Goal: Task Accomplishment & Management: Complete application form

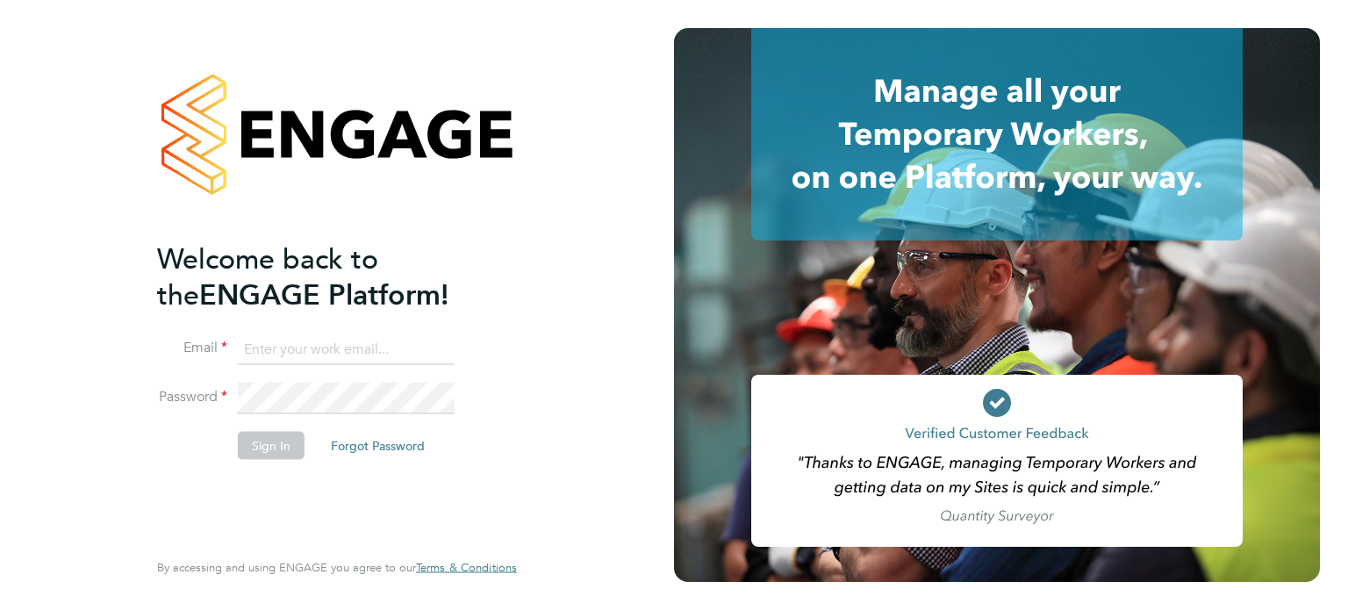
click at [369, 347] on input at bounding box center [346, 349] width 217 height 32
type input "fyah124@gmail.com"
click at [280, 433] on button "Sign In" at bounding box center [271, 445] width 67 height 28
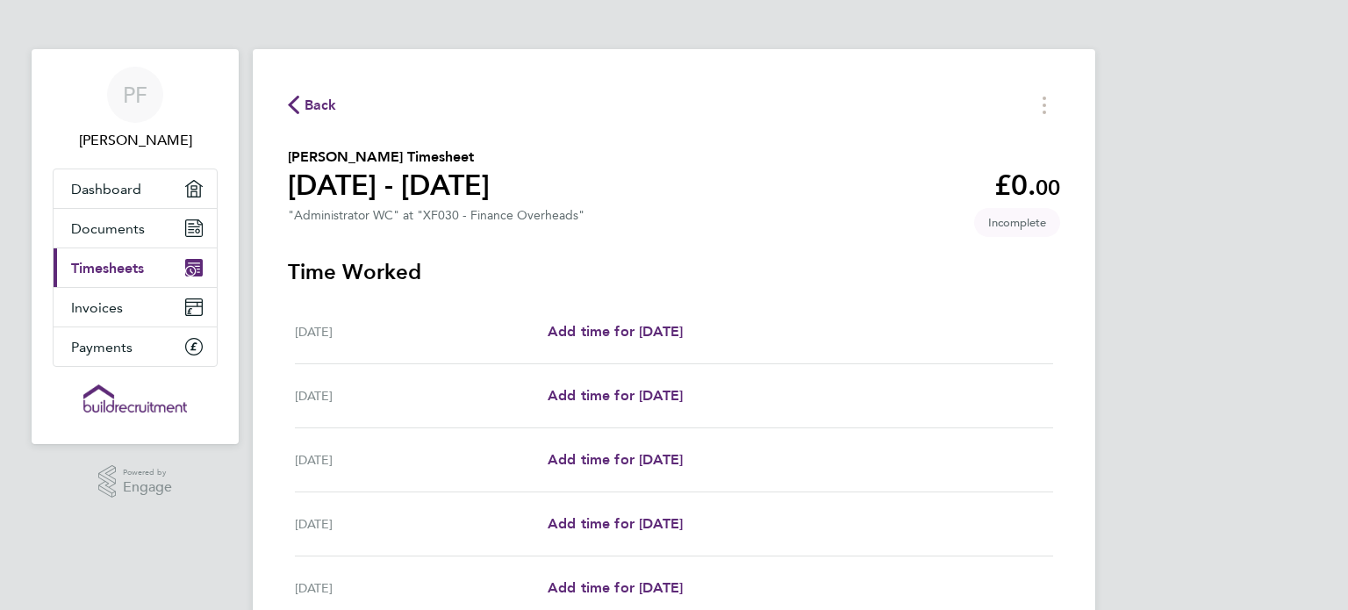
click at [149, 268] on link "Current page: Timesheets" at bounding box center [135, 267] width 163 height 39
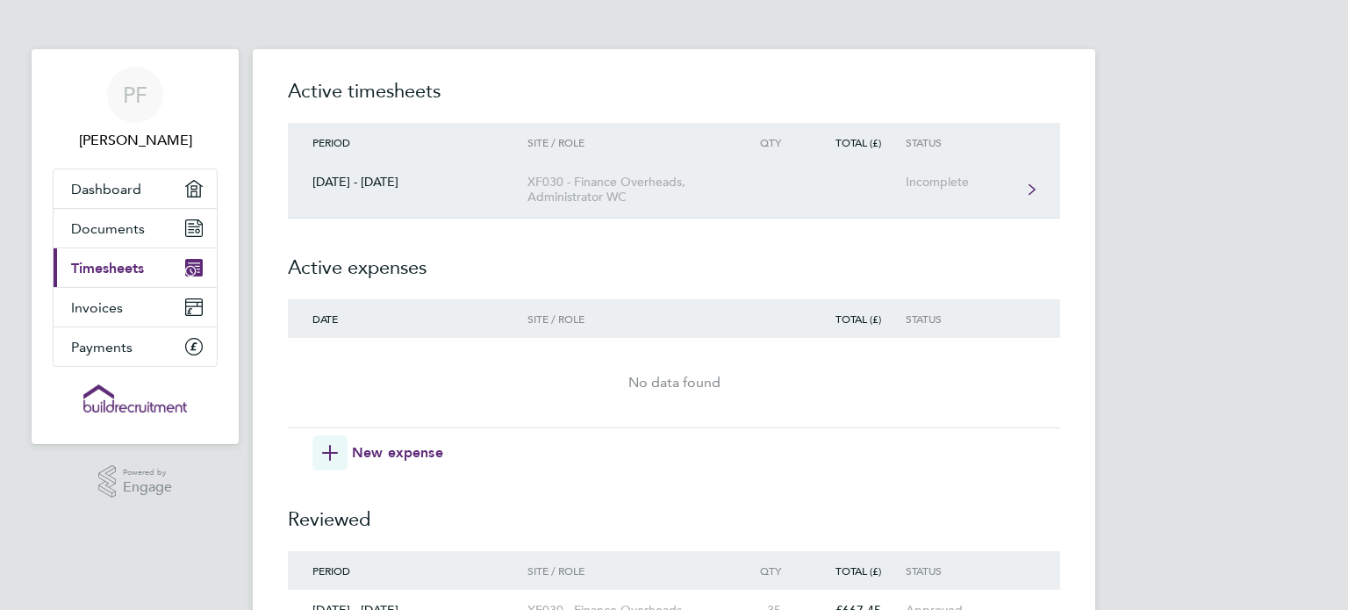
click at [615, 197] on div "XF030 - Finance Overheads, Administrator WC" at bounding box center [627, 190] width 201 height 30
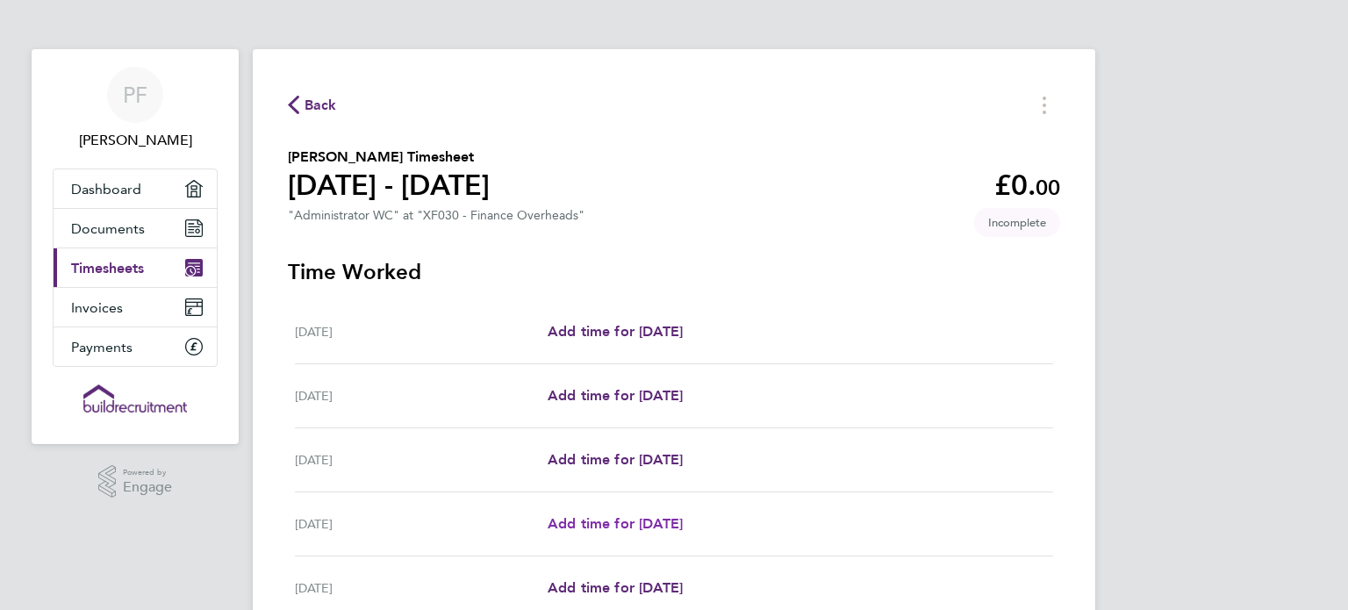
click at [621, 527] on span "Add time for [DATE]" at bounding box center [615, 523] width 135 height 17
select select "60"
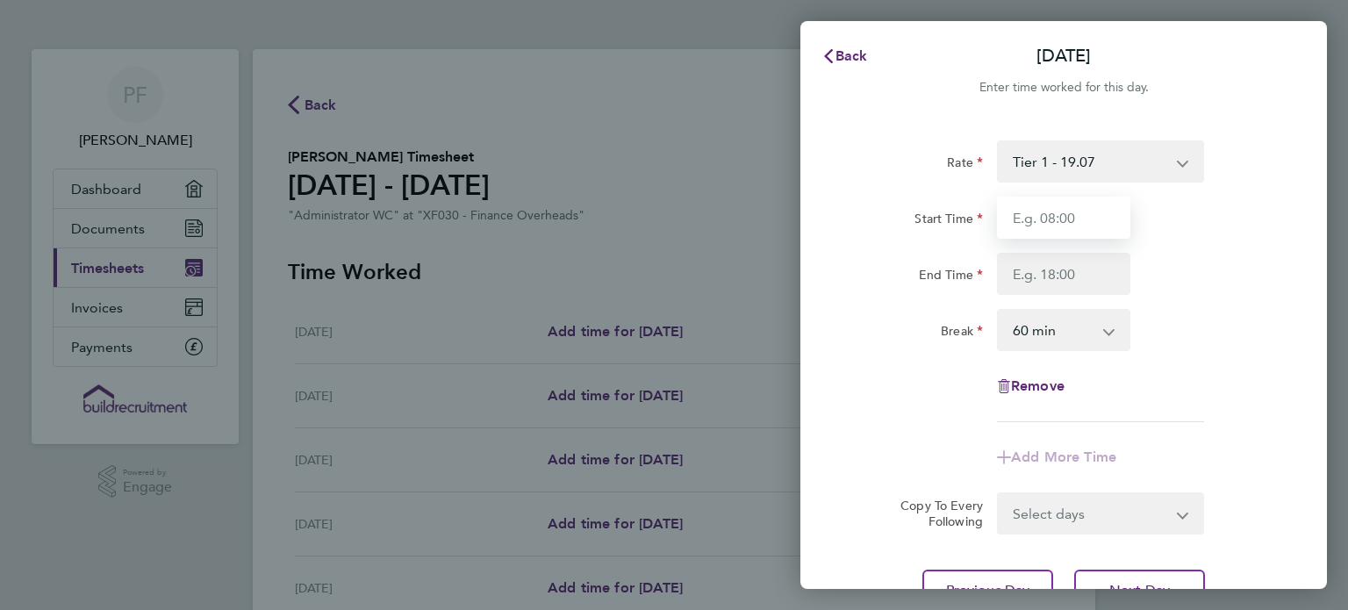
click at [1074, 217] on input "Start Time" at bounding box center [1063, 218] width 133 height 42
type input "08:30"
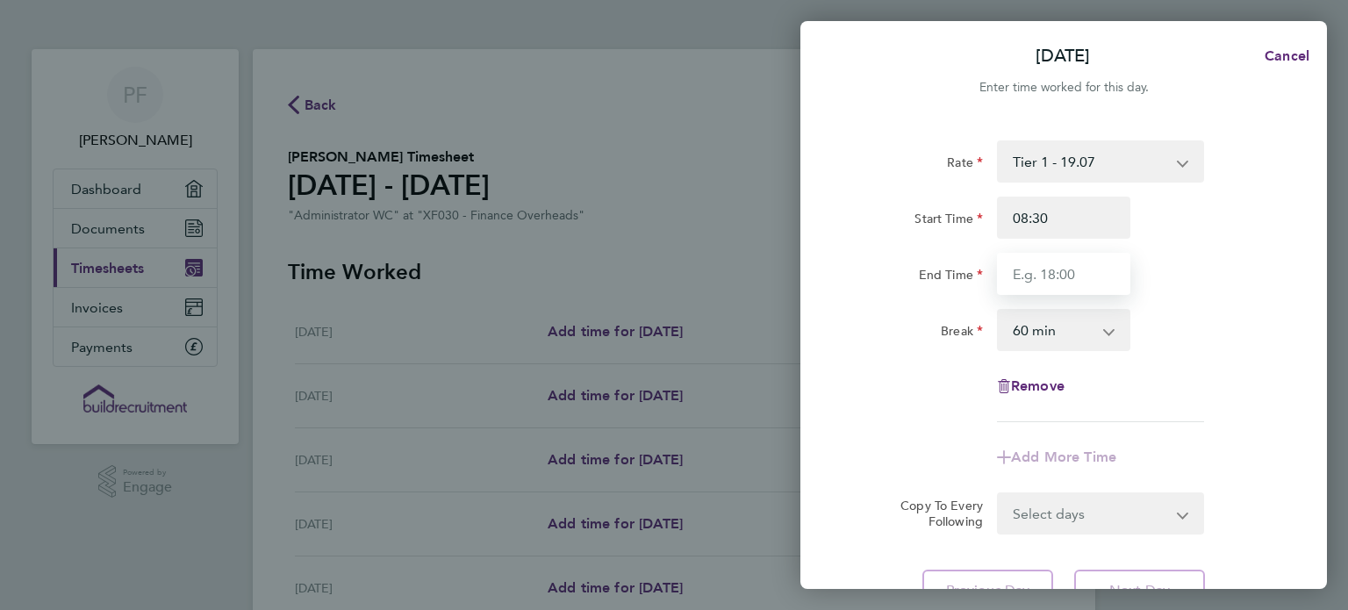
click at [1060, 279] on input "End Time" at bounding box center [1063, 274] width 133 height 42
type input "17:00"
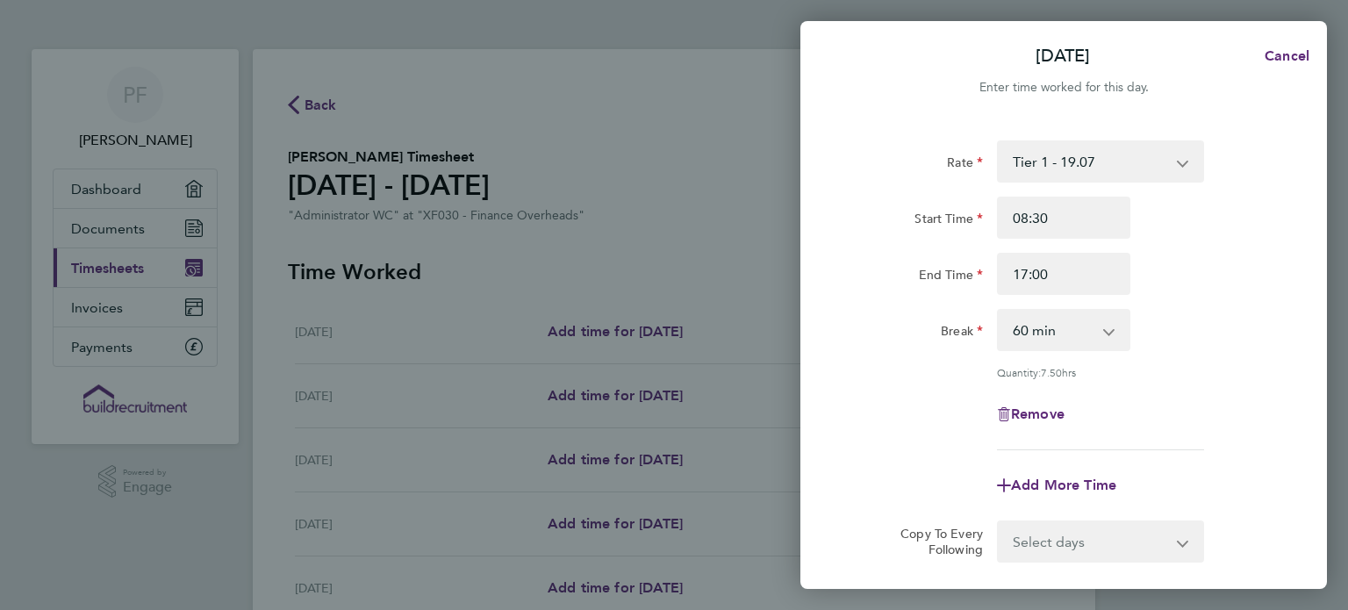
click at [1256, 487] on form "Rate Tier 1 - 19.07 Start Time 08:30 End Time 17:00 Break 0 min 15 min 30 min 4…" at bounding box center [1063, 351] width 428 height 422
click at [1256, 487] on div "Add More Time" at bounding box center [1063, 485] width 442 height 42
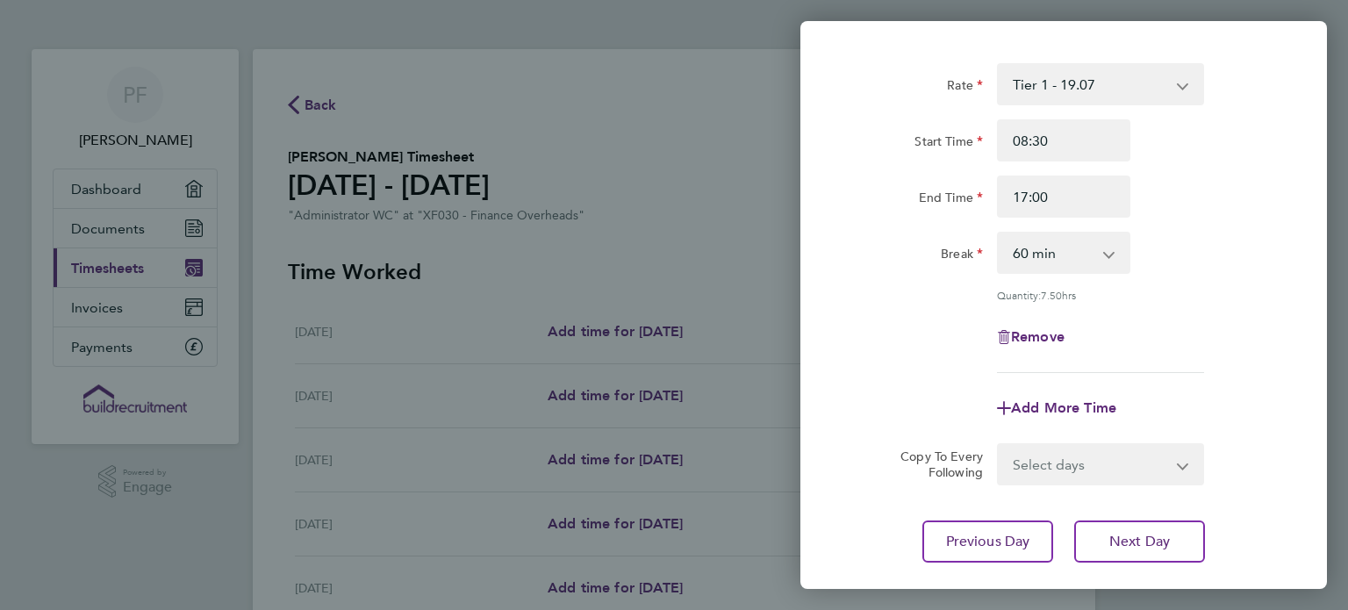
scroll to position [105, 0]
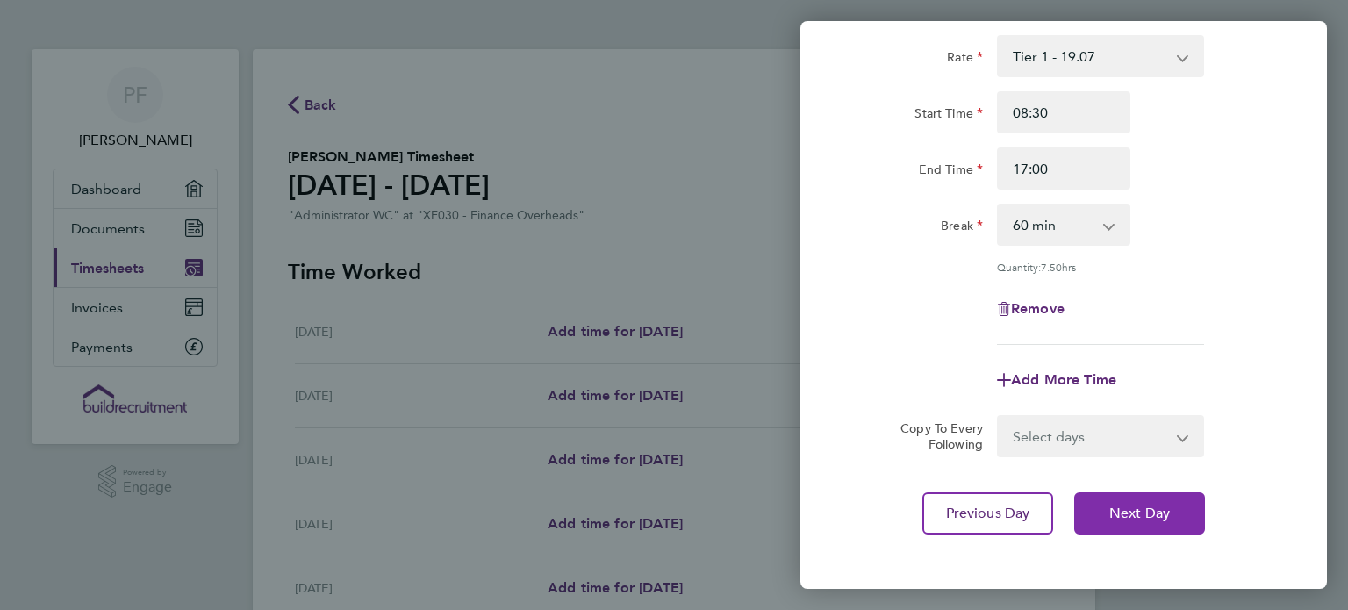
click at [1171, 515] on button "Next Day" at bounding box center [1139, 513] width 131 height 42
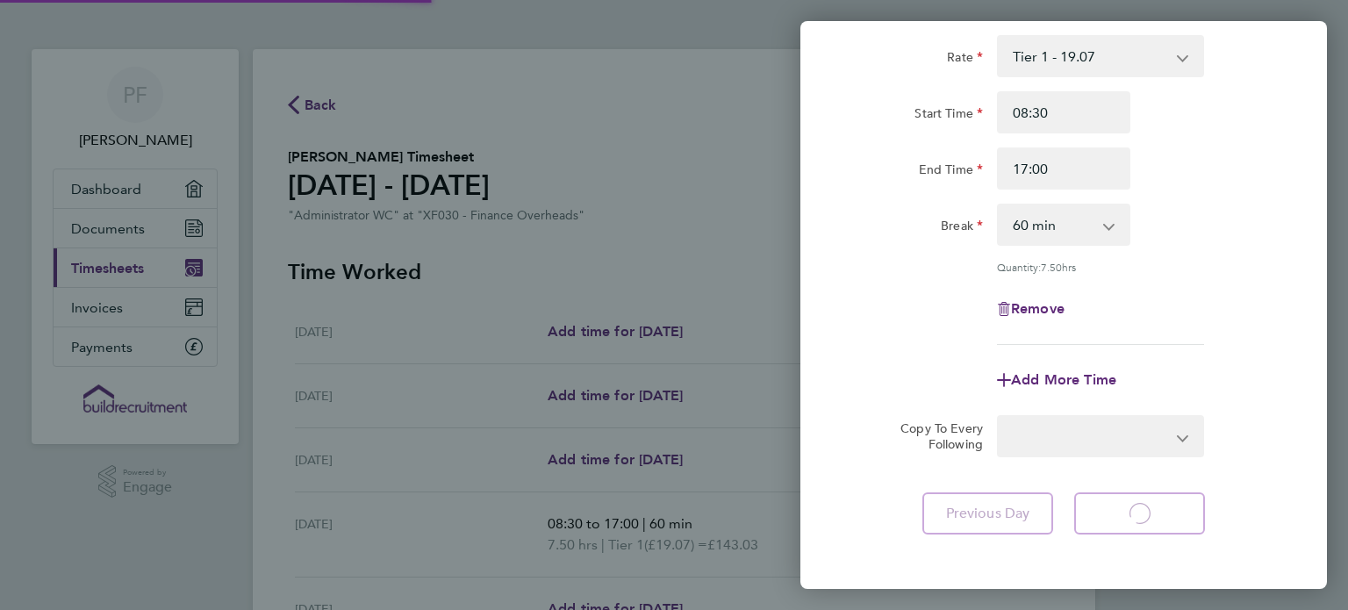
select select "60"
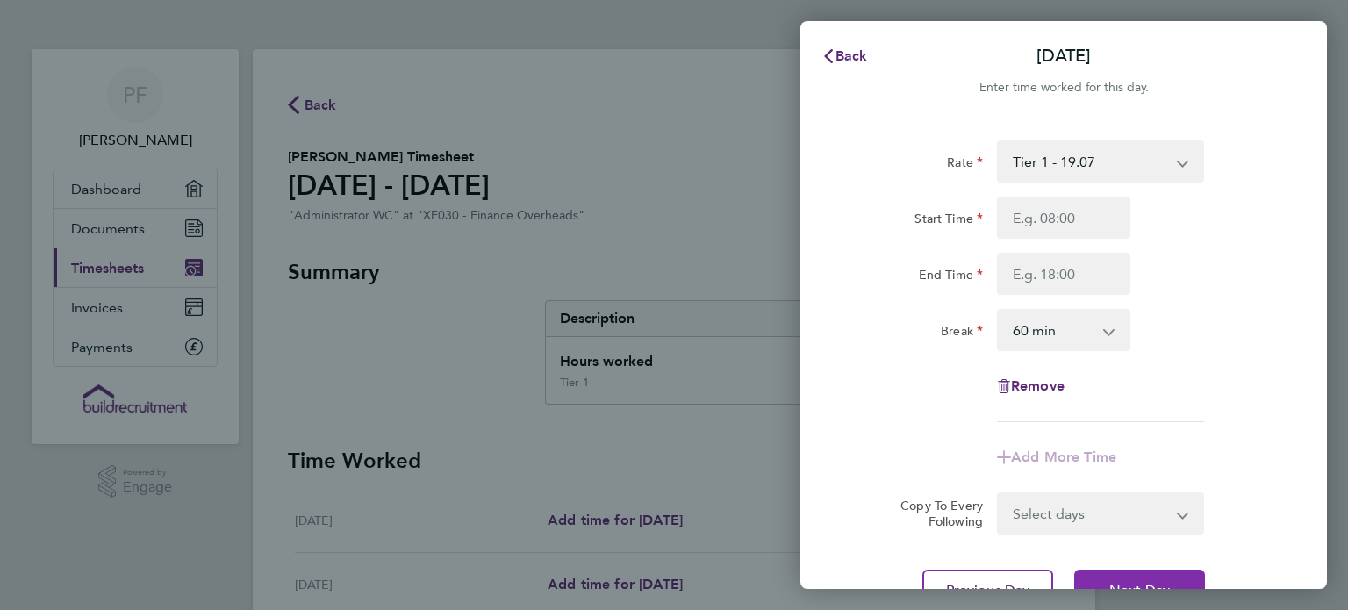
click at [1146, 578] on button "Next Day" at bounding box center [1139, 590] width 131 height 42
select select "60"
click at [1085, 219] on input "Start Time" at bounding box center [1063, 218] width 133 height 42
type input "09:30"
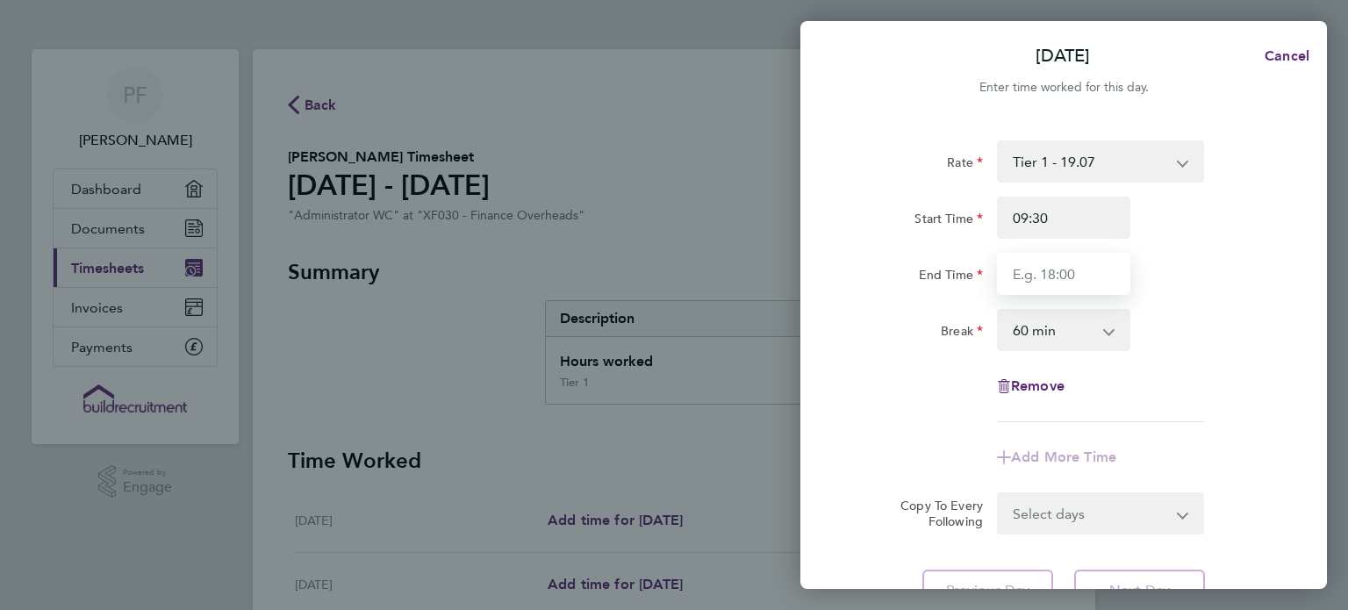
click at [1067, 276] on input "End Time" at bounding box center [1063, 274] width 133 height 42
type input "17:00"
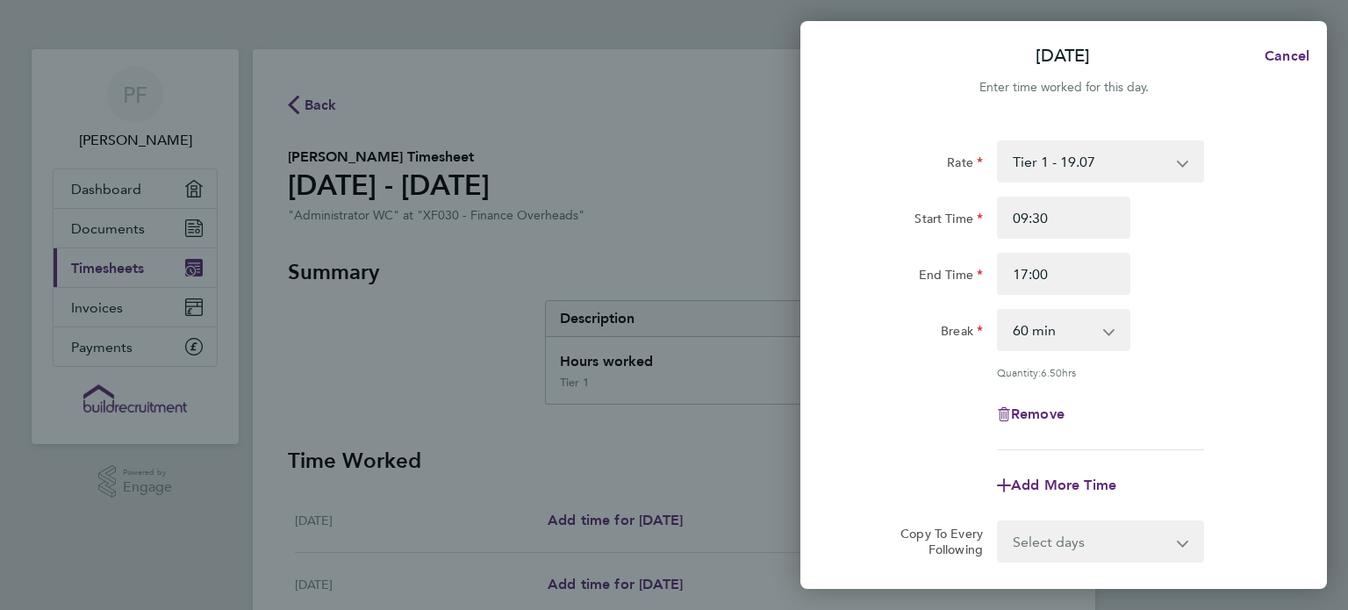
click at [1292, 456] on div "Rate Tier 1 - 19.07 Start Time 09:30 End Time 17:00 Break 0 min 15 min 30 min 4…" at bounding box center [1063, 389] width 526 height 541
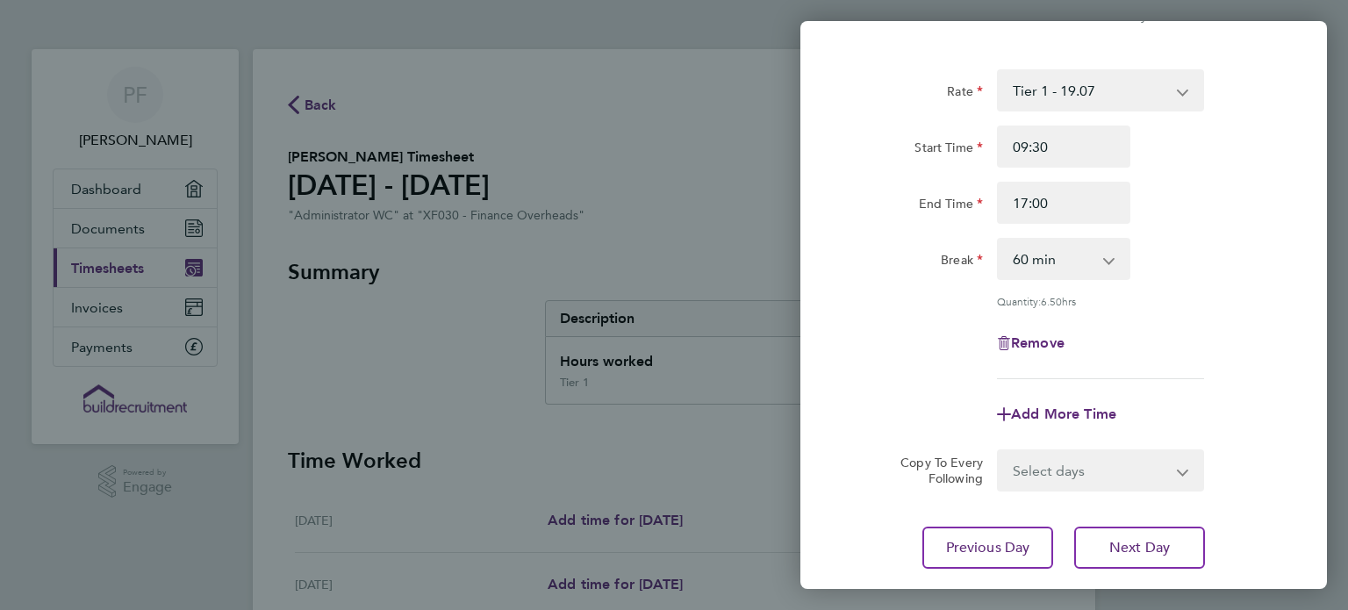
scroll to position [105, 0]
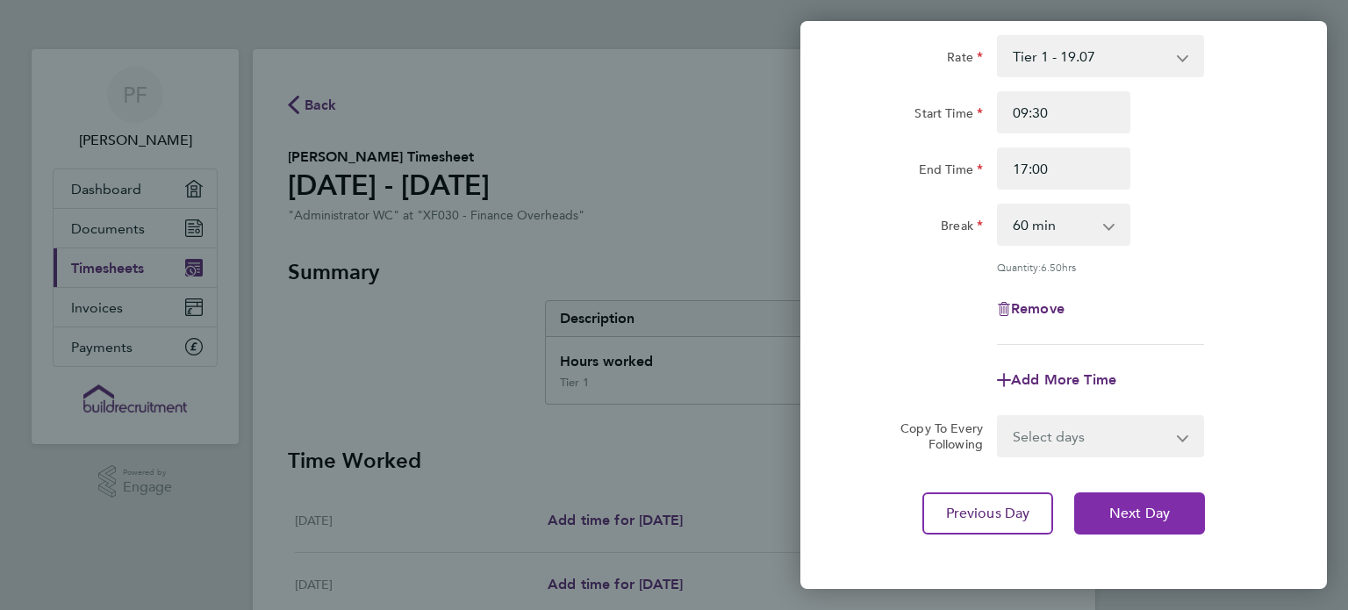
click at [1159, 512] on span "Next Day" at bounding box center [1139, 514] width 61 height 18
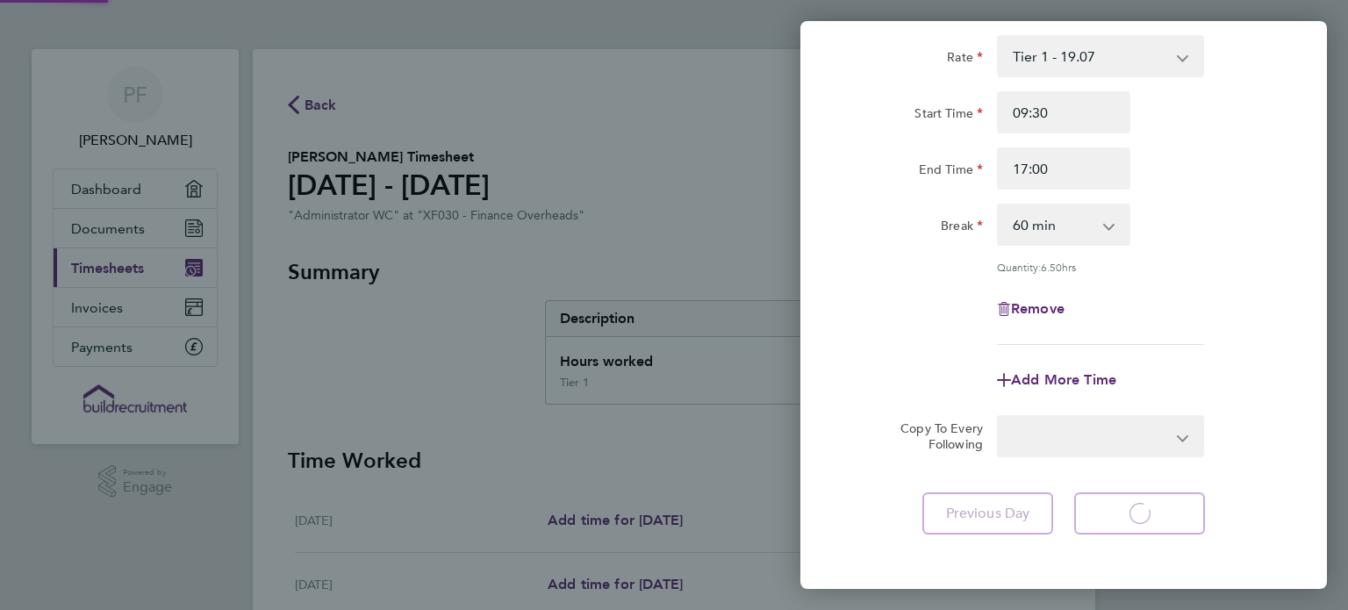
select select "60"
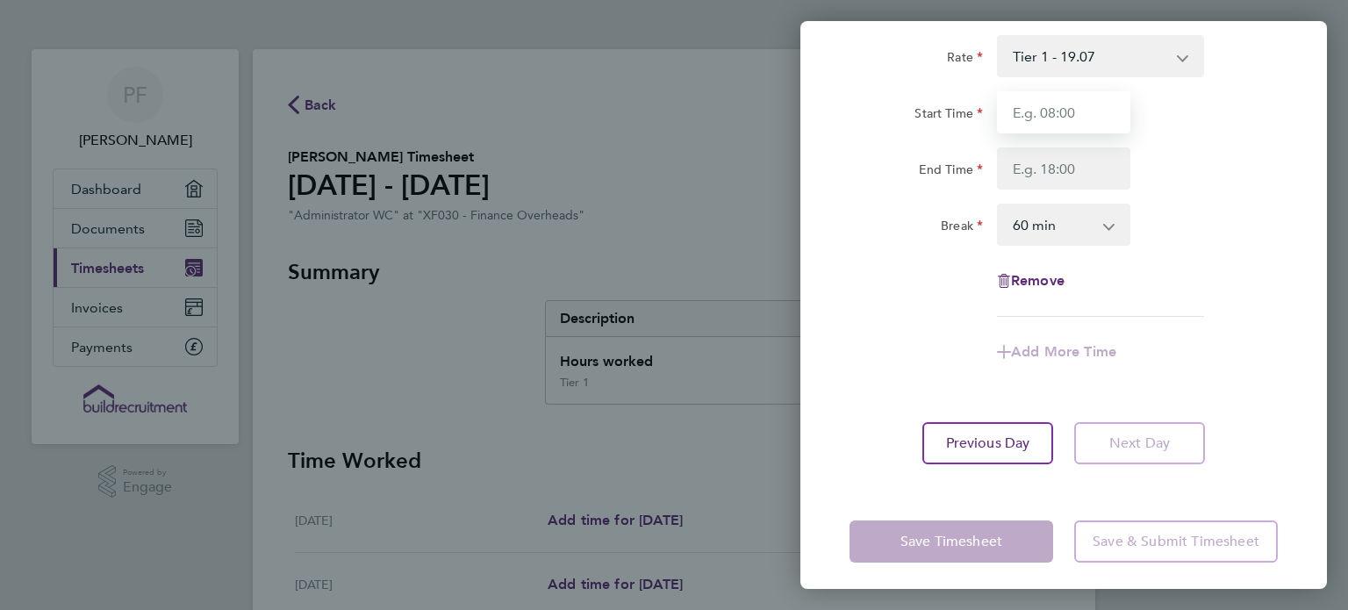
click at [1085, 111] on input "Start Time" at bounding box center [1063, 112] width 133 height 42
type input "08:30"
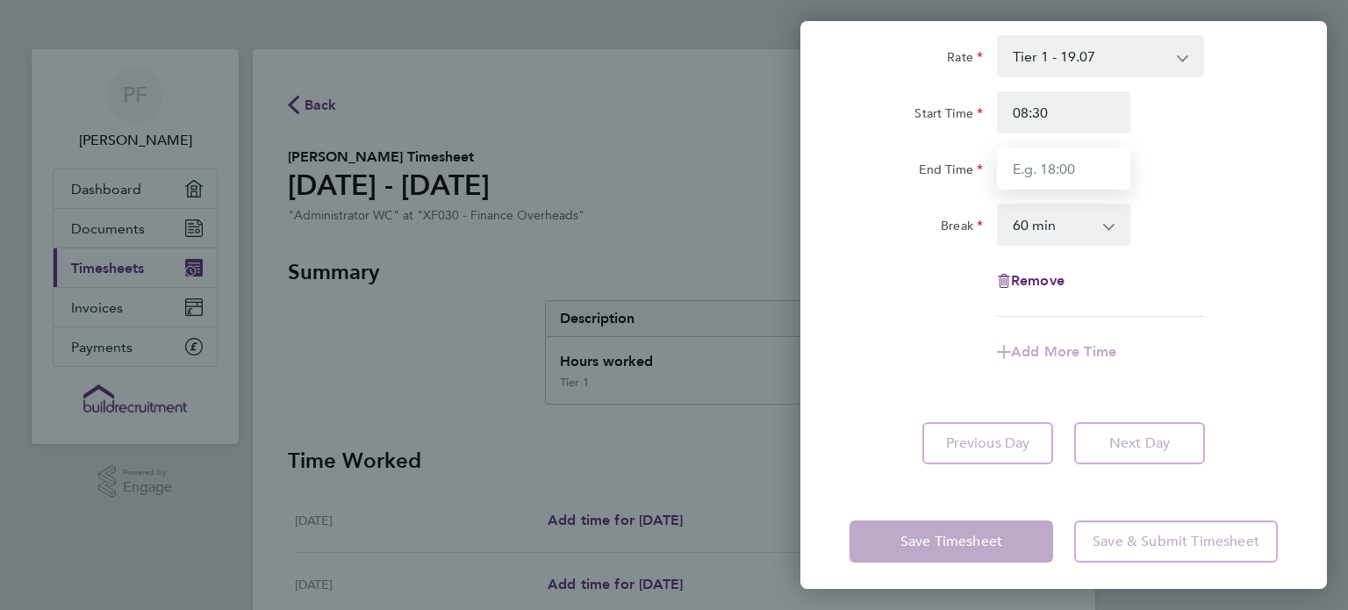
click at [1077, 172] on input "End Time" at bounding box center [1063, 168] width 133 height 42
type input "17:00"
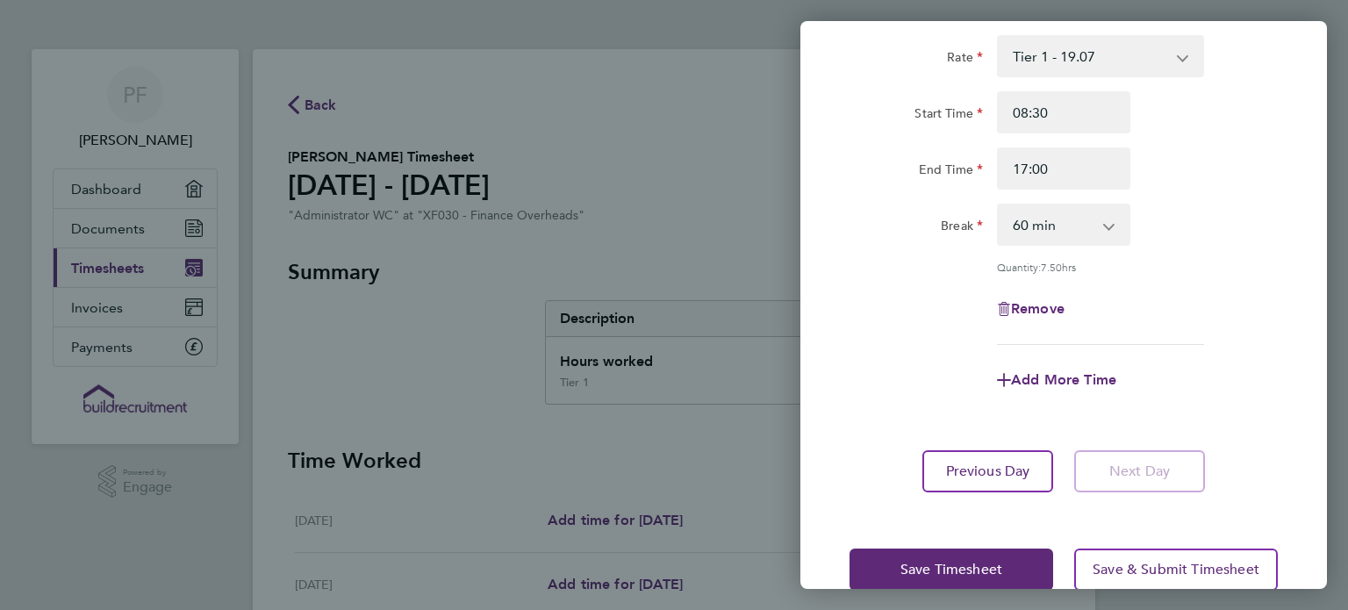
click at [1246, 310] on div "Rate Tier 1 - 19.07 Start Time 08:30 End Time 17:00 Break 0 min 15 min 30 min 4…" at bounding box center [1063, 190] width 428 height 310
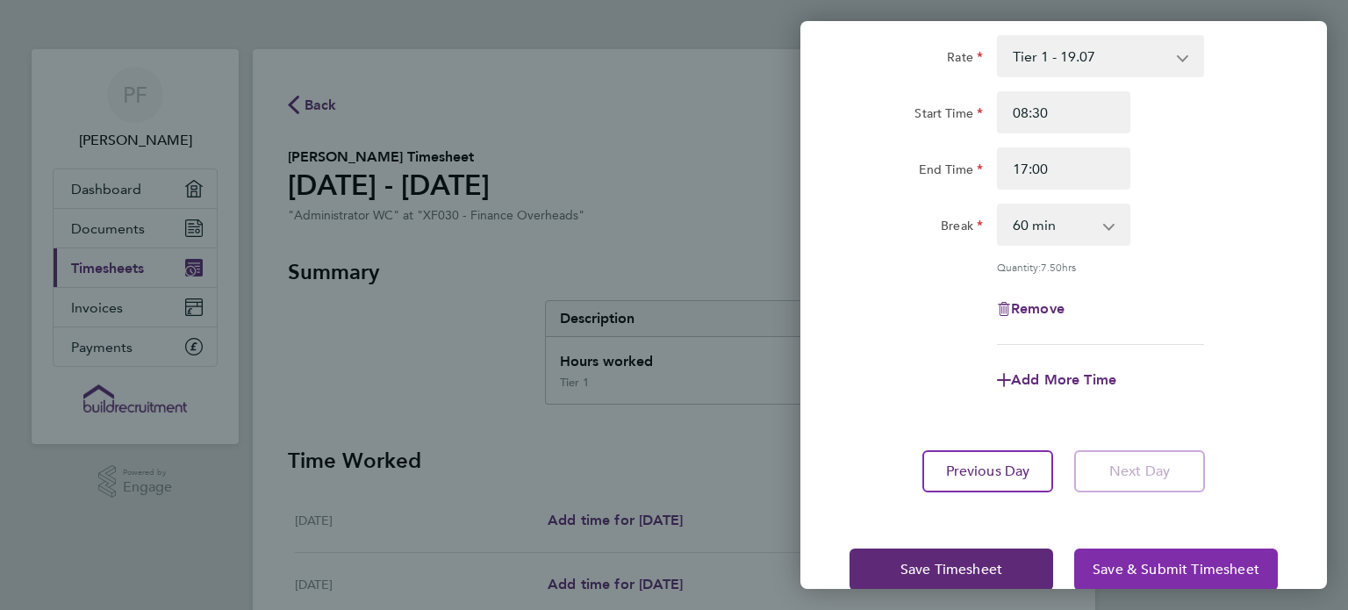
click at [1207, 561] on span "Save & Submit Timesheet" at bounding box center [1175, 570] width 167 height 18
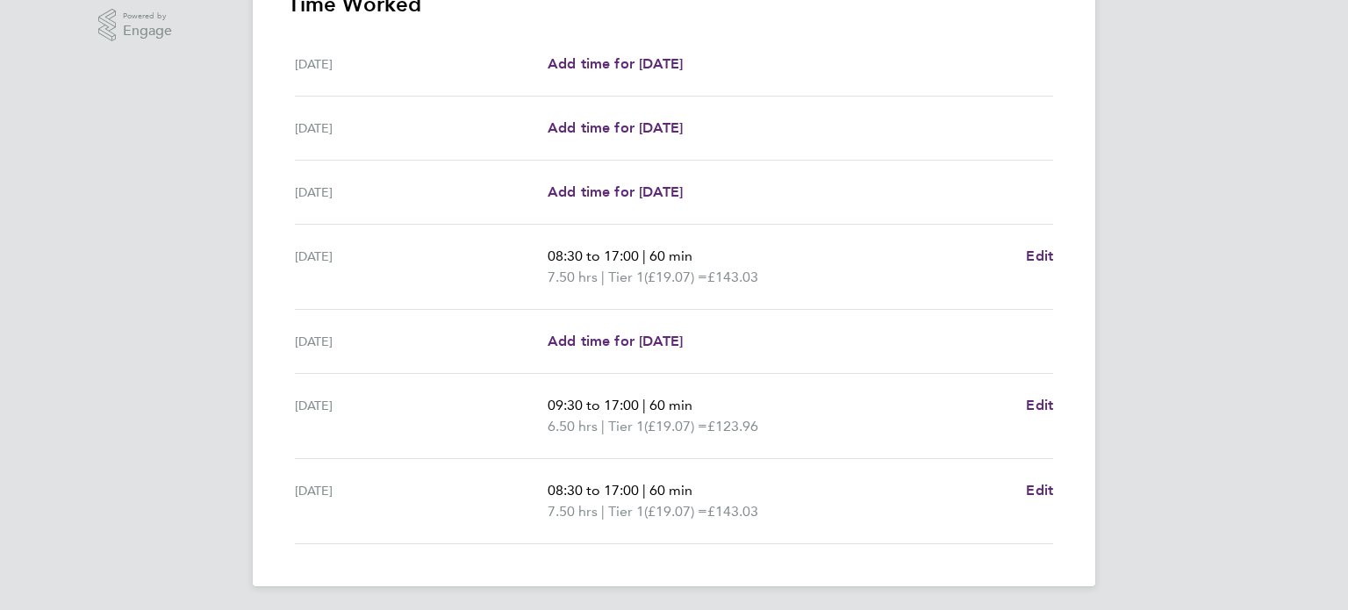
scroll to position [460, 0]
